Goal: Task Accomplishment & Management: Complete application form

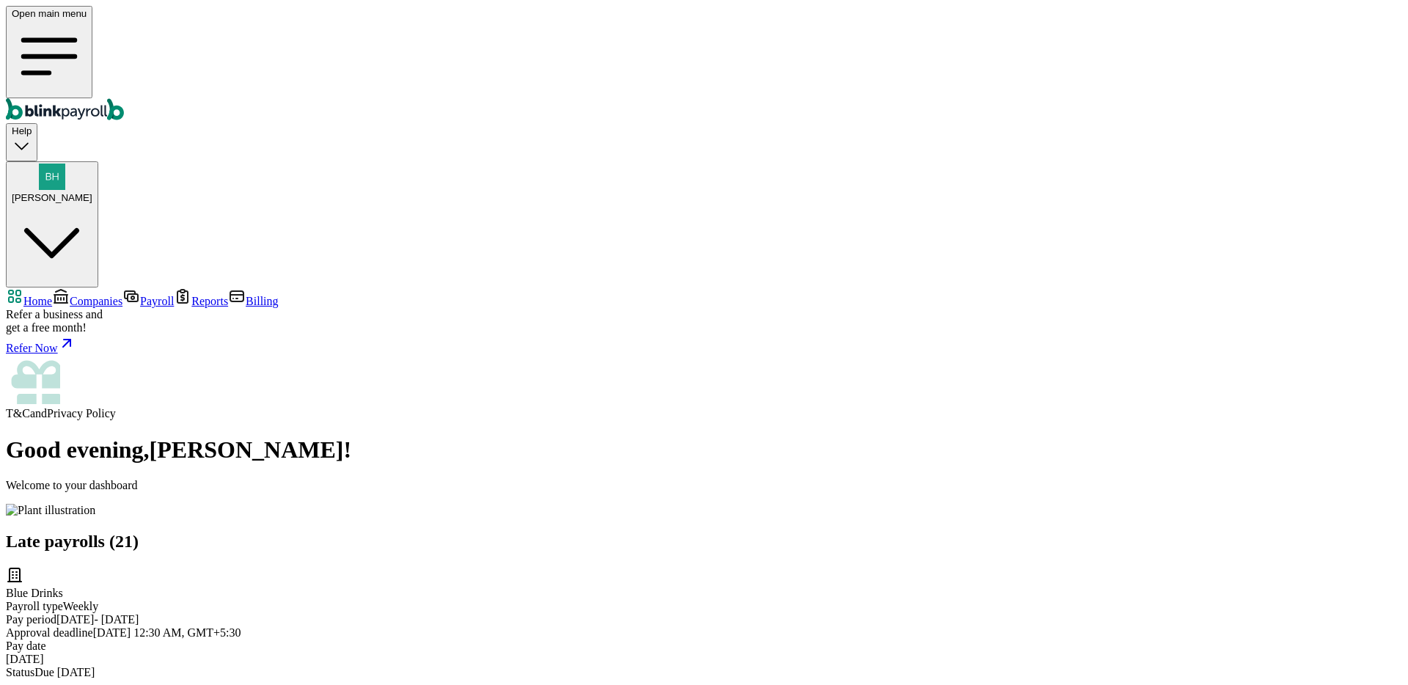
click at [102, 295] on link "Companies" at bounding box center [87, 301] width 70 height 12
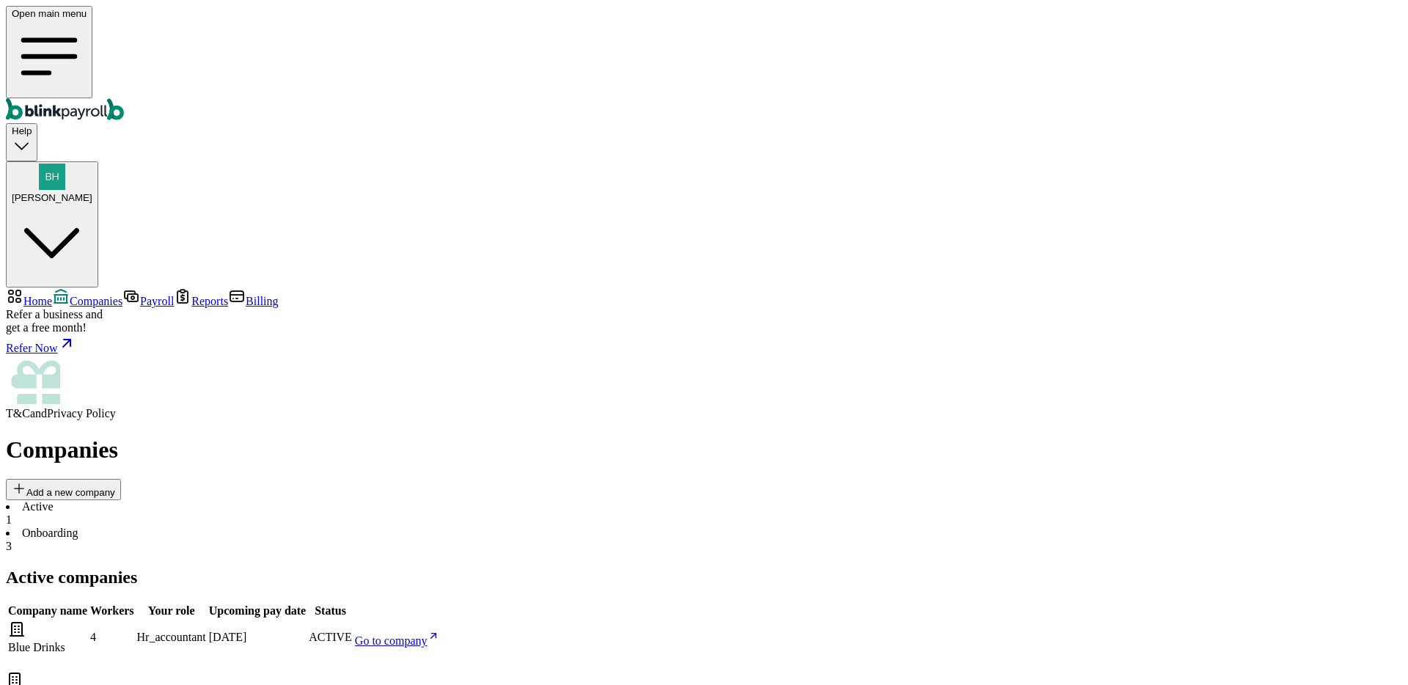
click at [427, 634] on span "Go to company" at bounding box center [391, 640] width 73 height 12
click at [121, 479] on button "Add a new company" at bounding box center [63, 489] width 115 height 21
click at [337, 526] on li "Onboarding 3" at bounding box center [704, 539] width 1396 height 26
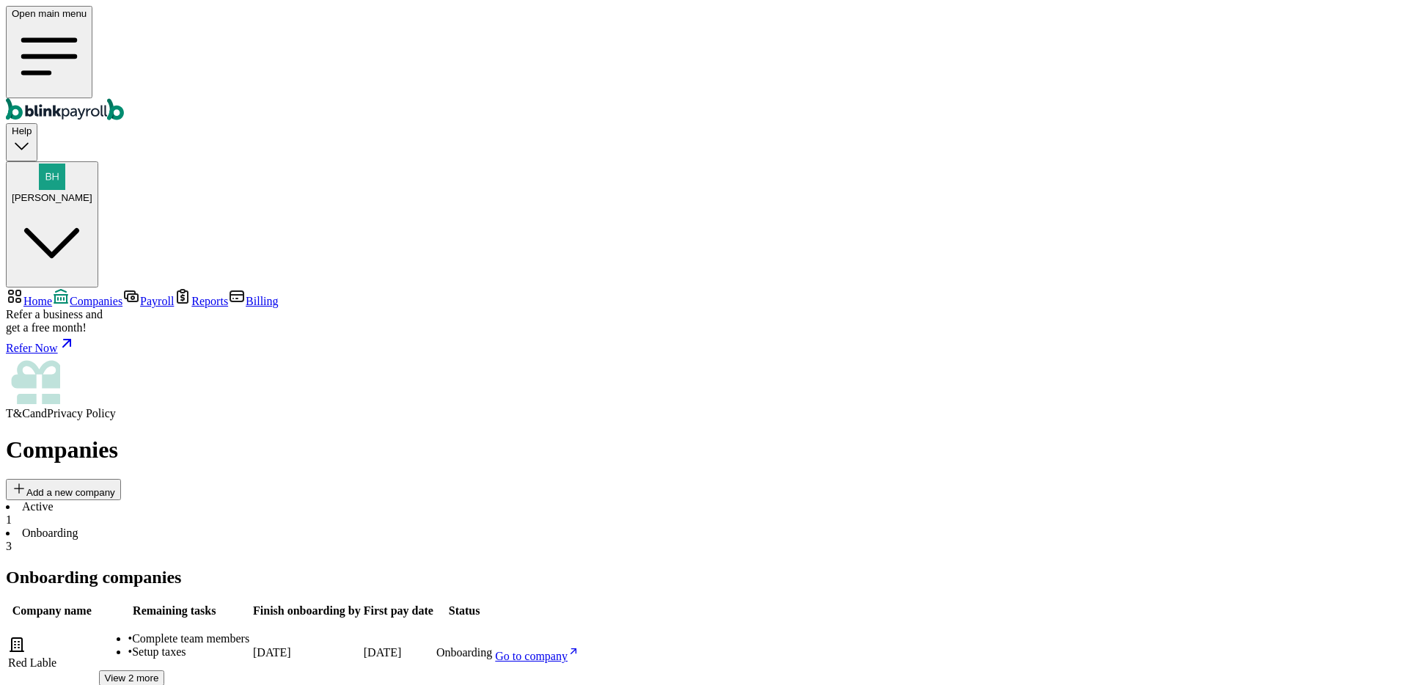
click at [579, 650] on link "Go to company" at bounding box center [537, 656] width 84 height 12
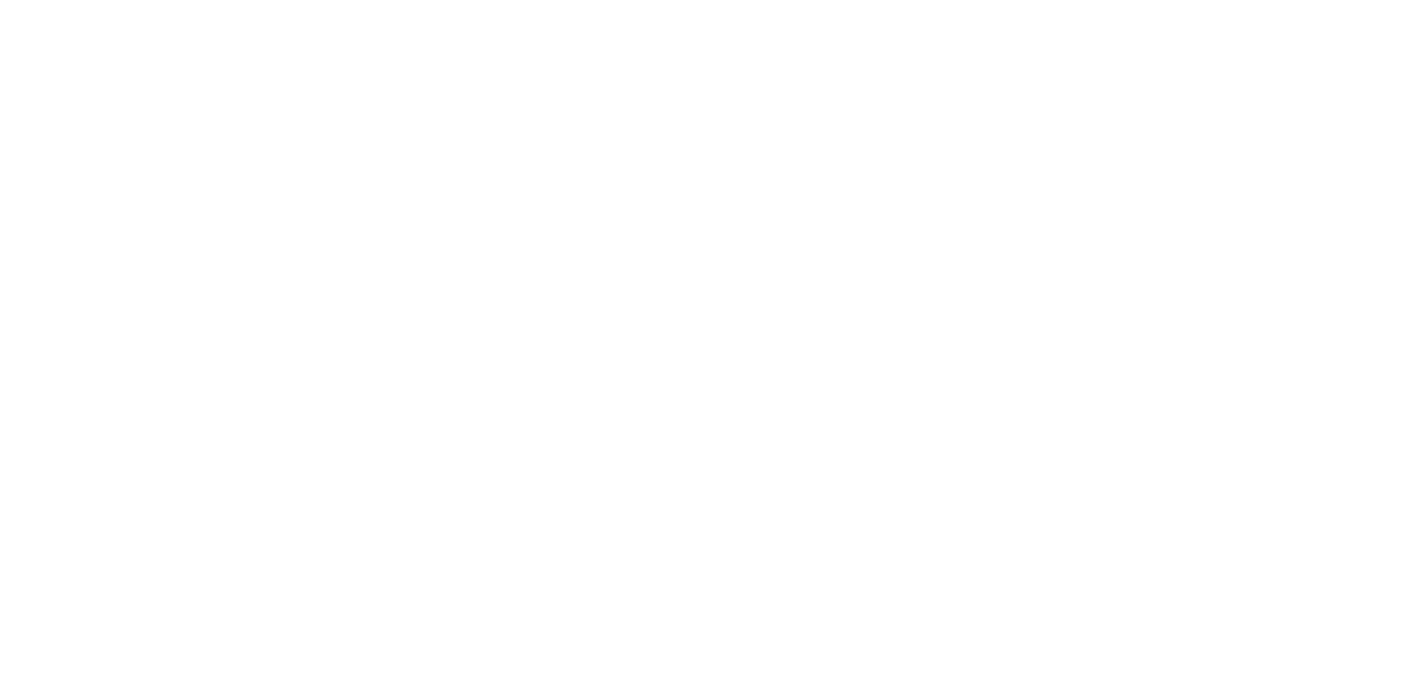
select select "Sole proprietorship"
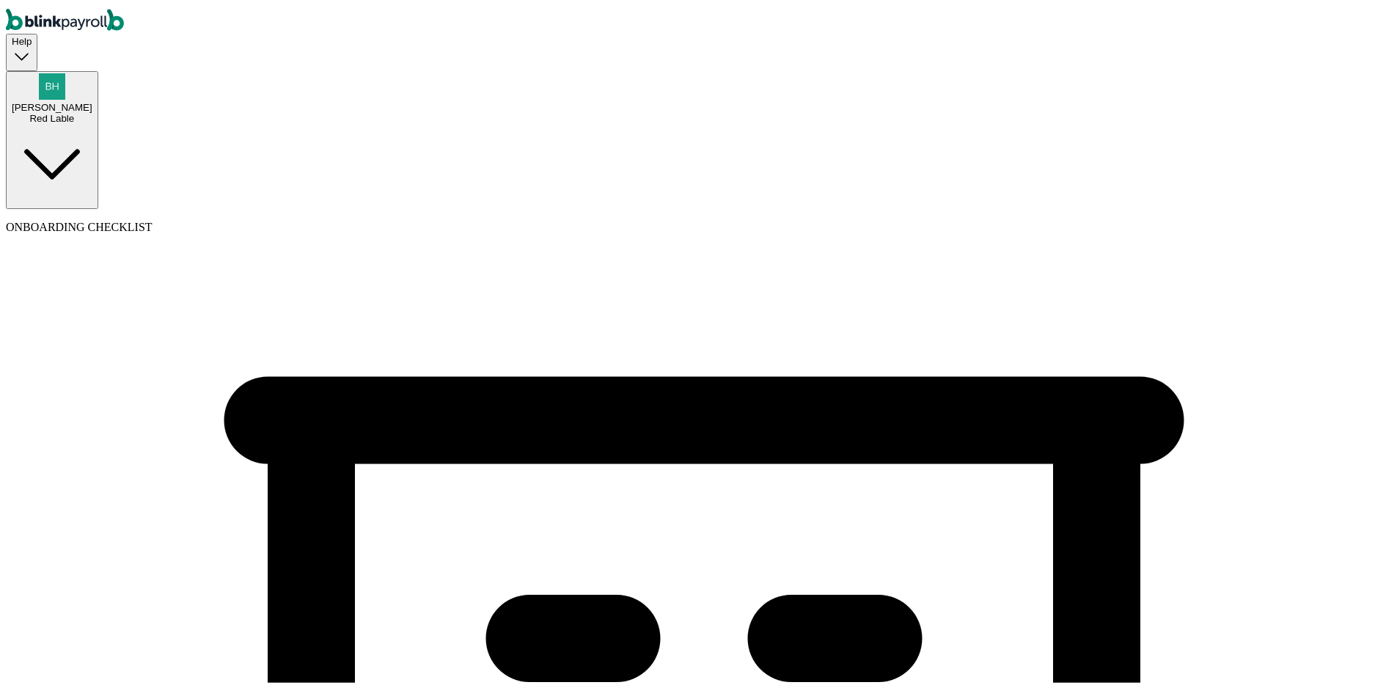
select select "Auto or Machine Sales"
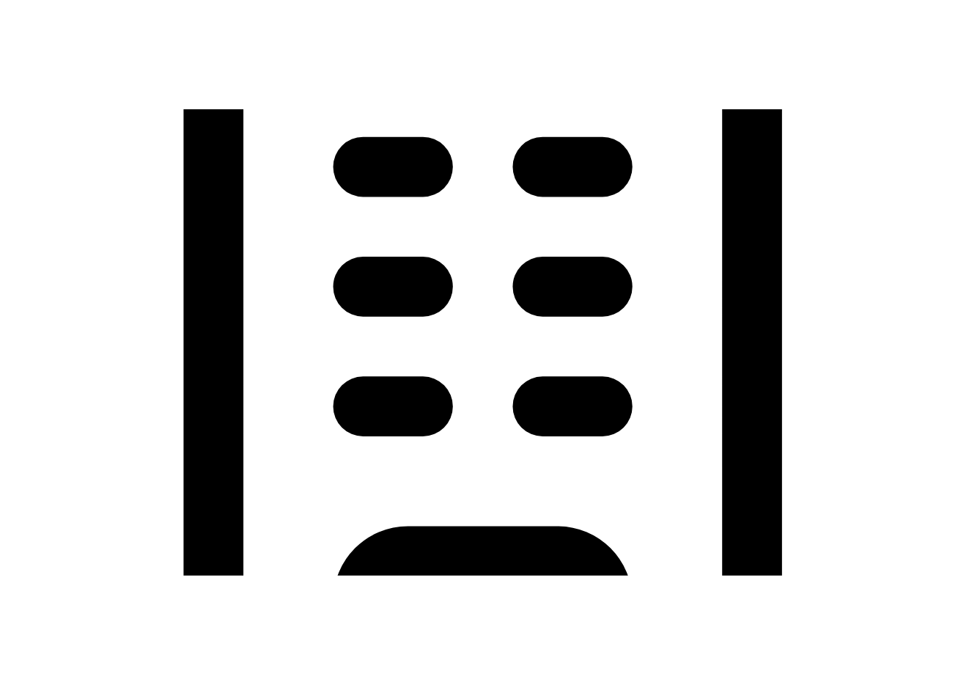
scroll to position [544, 0]
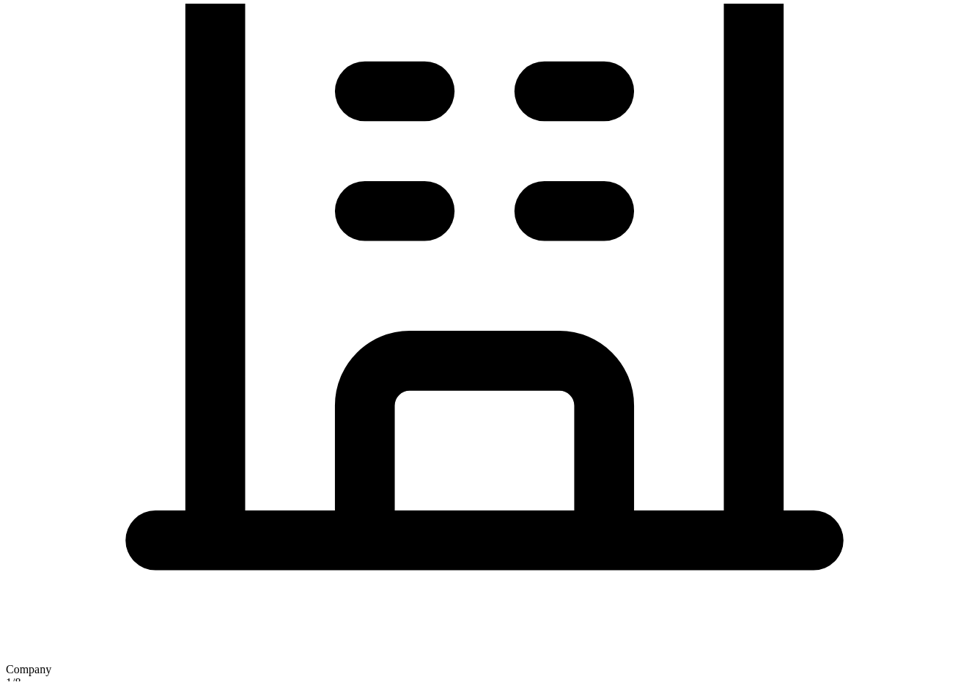
type input "[STREET_ADDRESS]"
type input "Wheeling"
type input "WV"
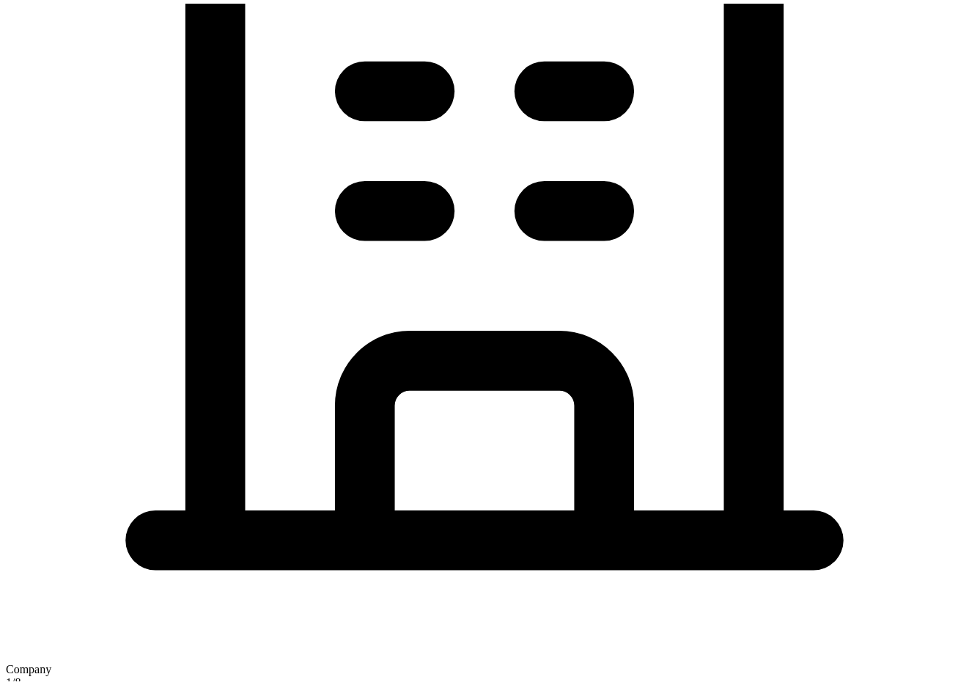
type input "26003"
type input "999"
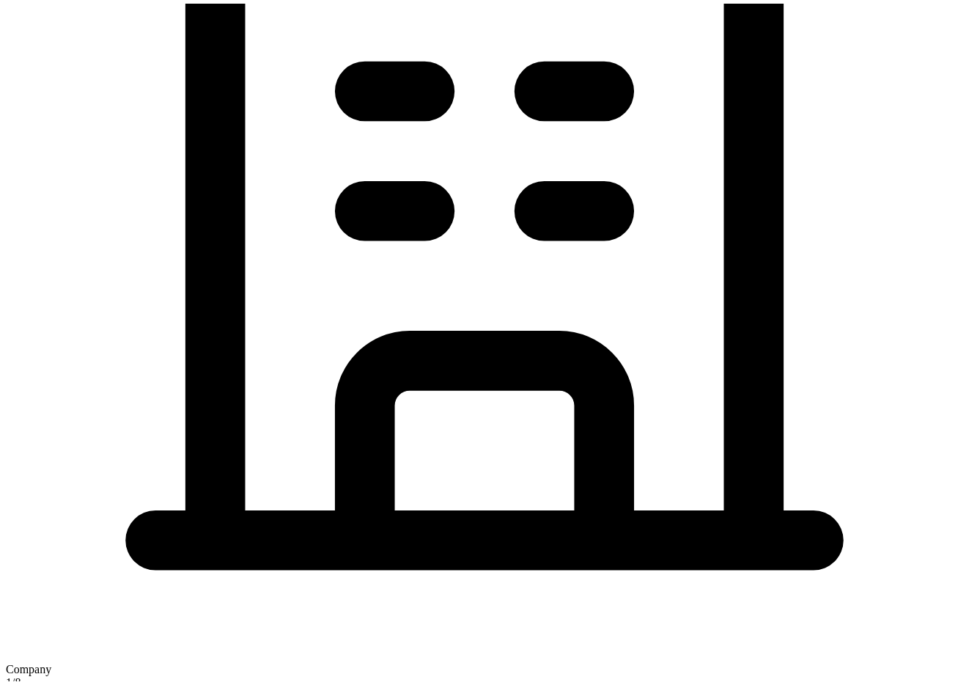
type input "5 texxes"
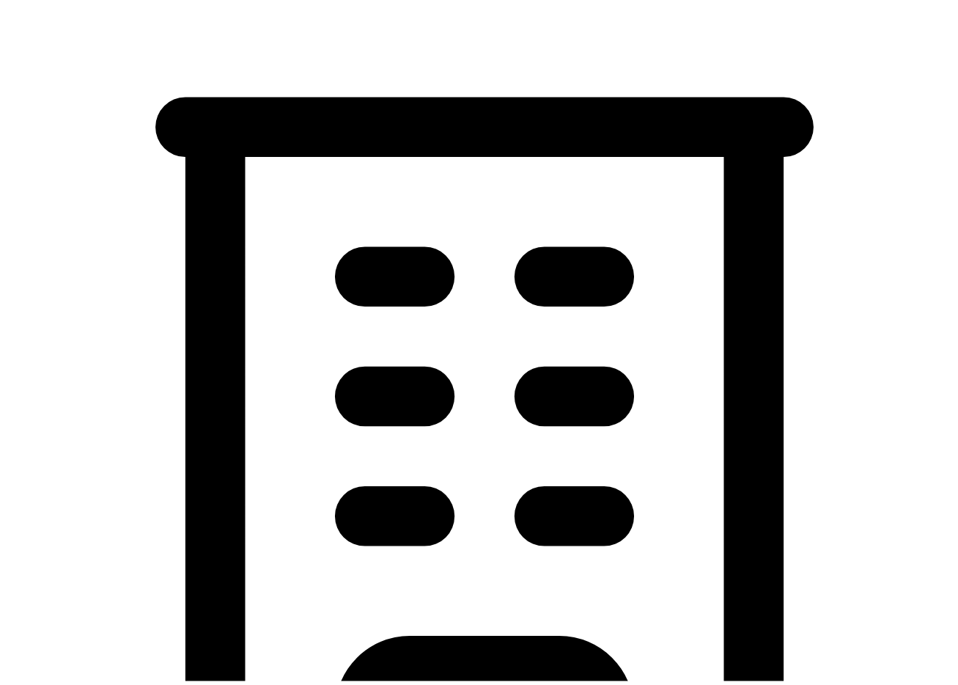
scroll to position [238, 0]
